Goal: Find specific page/section: Find specific page/section

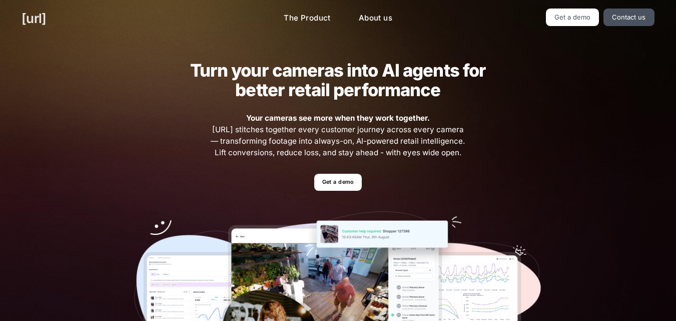
click at [36, 18] on link "[URL]" at bounding box center [34, 19] width 25 height 20
click at [571, 21] on link "Get a demo" at bounding box center [573, 18] width 54 height 18
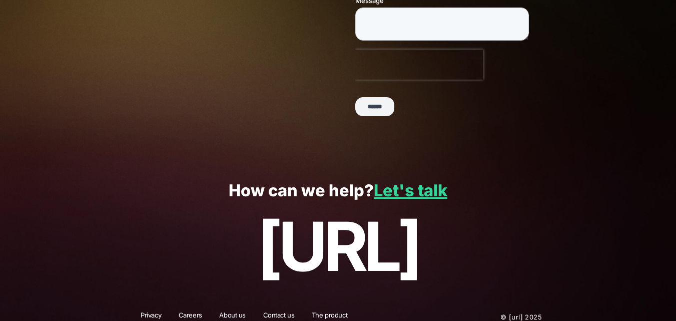
scroll to position [289, 0]
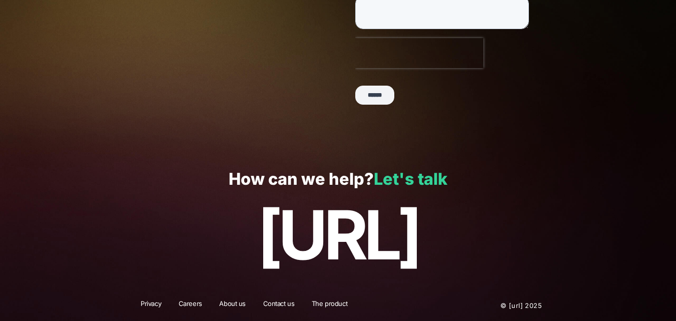
click at [392, 181] on link "Let's talk" at bounding box center [411, 179] width 74 height 20
